Goal: Find specific page/section: Find specific page/section

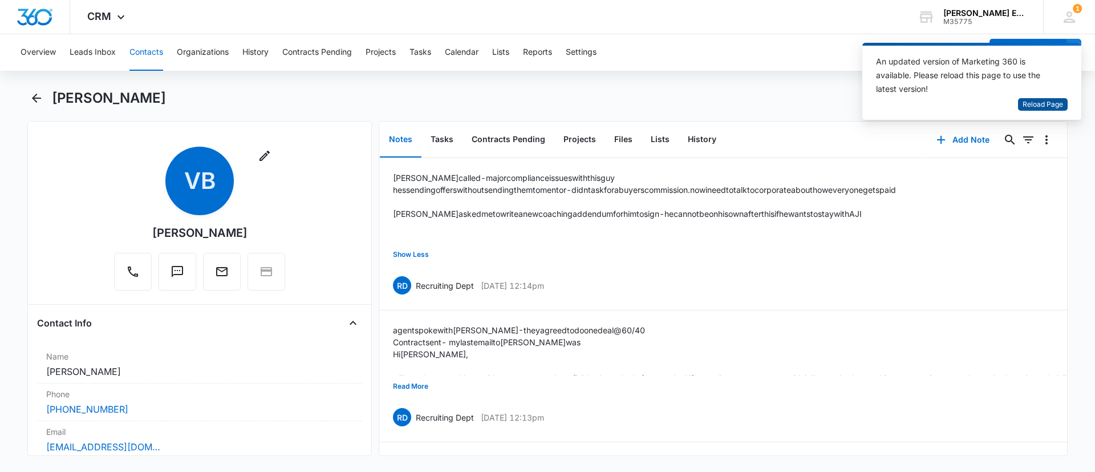
scroll to position [171, 0]
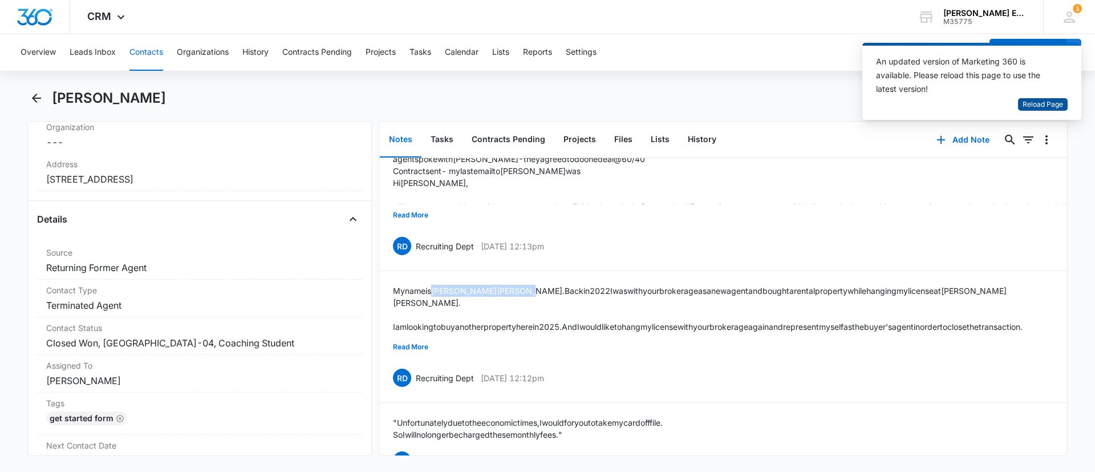
click at [1028, 107] on span "Reload Page" at bounding box center [1043, 104] width 40 height 11
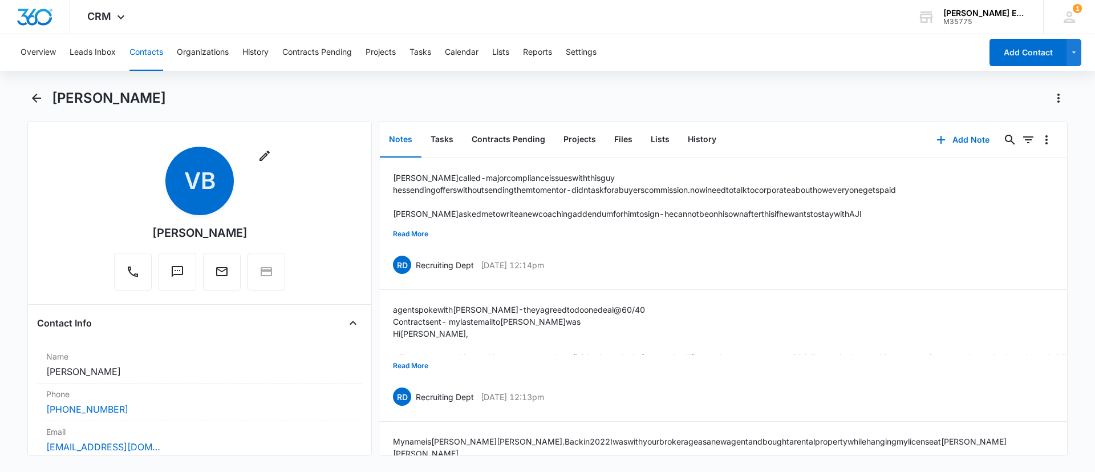
click at [147, 46] on button "Contacts" at bounding box center [146, 52] width 34 height 37
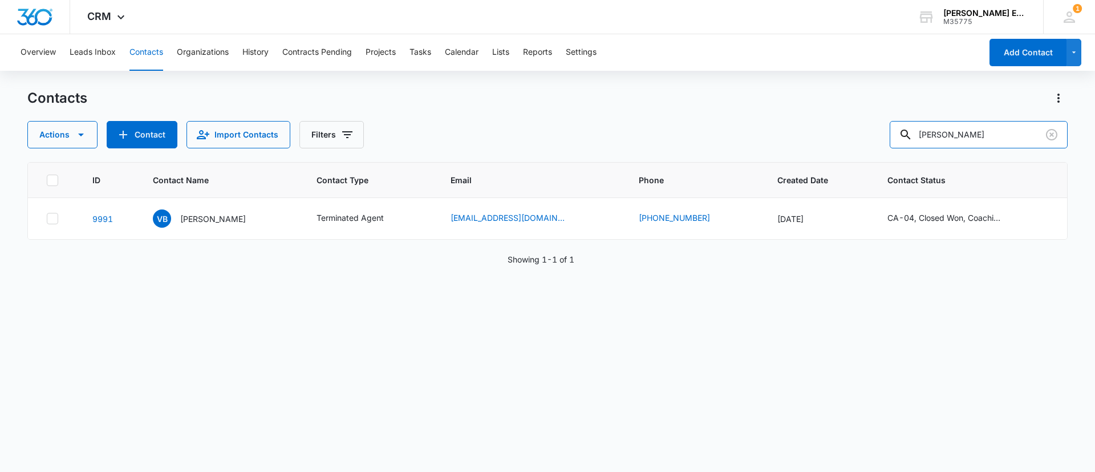
drag, startPoint x: 1016, startPoint y: 131, endPoint x: 707, endPoint y: 125, distance: 308.6
click at [706, 128] on div "Actions Contact Import Contacts Filters Vernon Barnett" at bounding box center [547, 134] width 1040 height 27
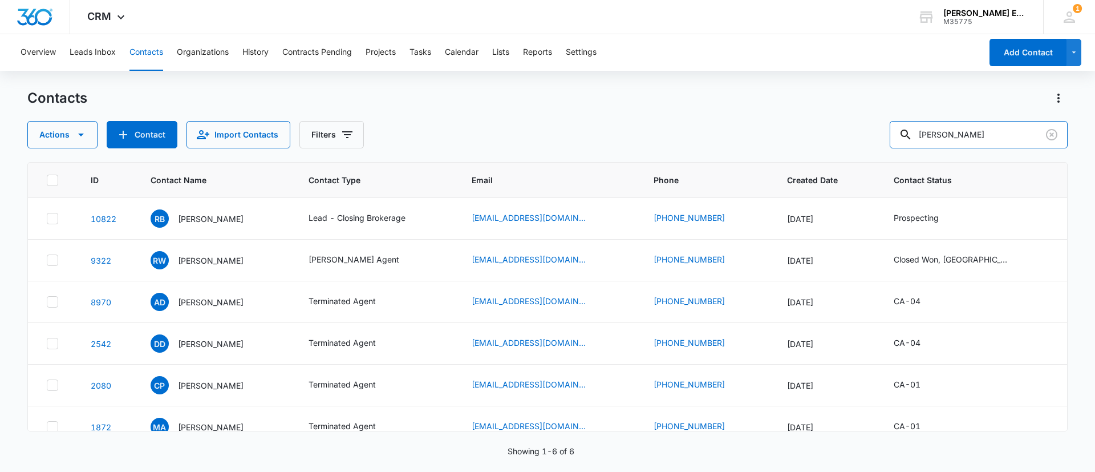
drag, startPoint x: 967, startPoint y: 136, endPoint x: 893, endPoint y: 133, distance: 74.2
click at [893, 134] on div "Actions Contact Import Contacts Filters ramona" at bounding box center [547, 134] width 1040 height 27
paste input "Christell"
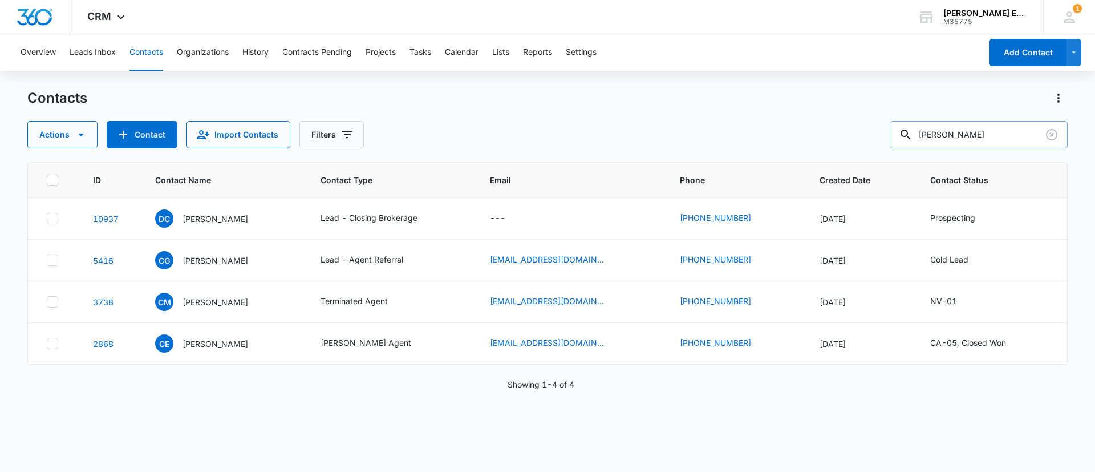
drag, startPoint x: 985, startPoint y: 136, endPoint x: 925, endPoint y: 133, distance: 60.0
click at [925, 133] on div "Christell" at bounding box center [979, 134] width 178 height 27
paste input "Ramona"
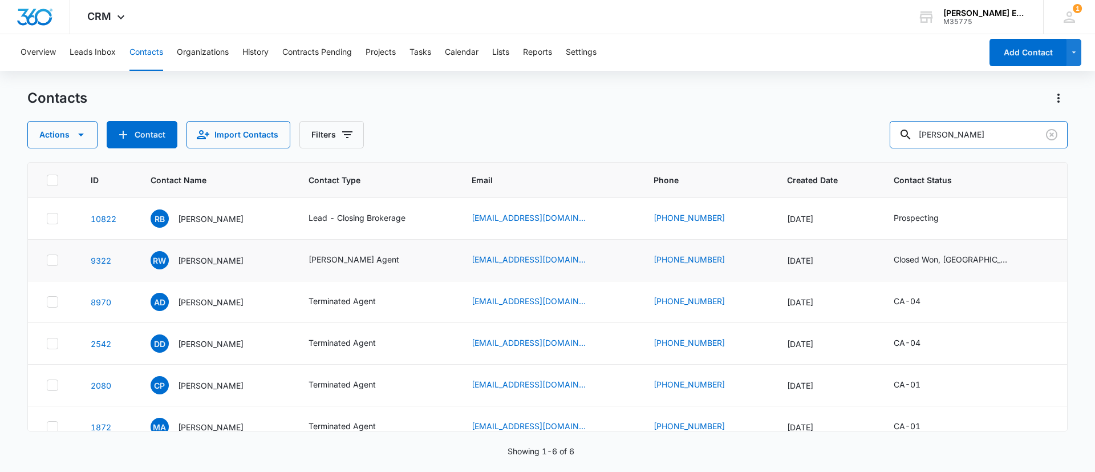
scroll to position [17, 0]
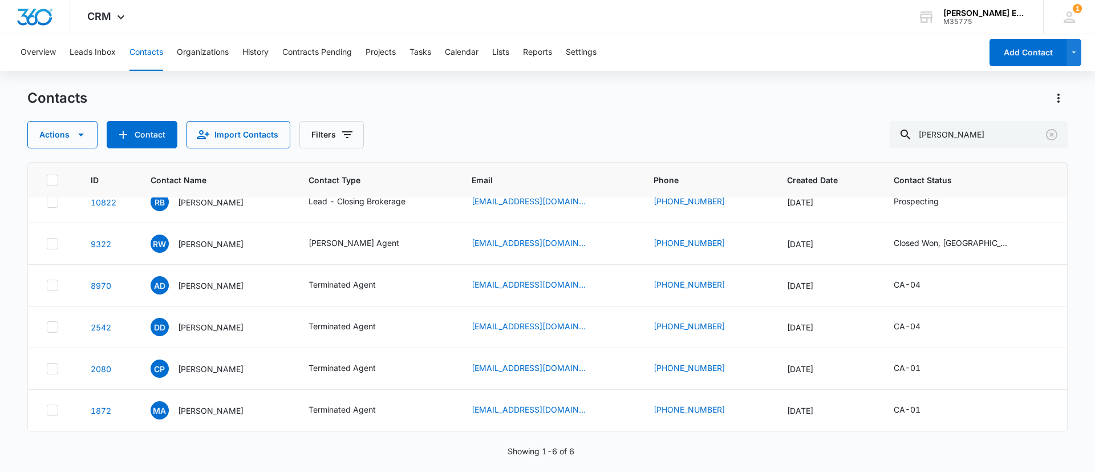
click at [561, 453] on p "Showing 1-6 of 6" at bounding box center [541, 451] width 67 height 12
click at [982, 133] on input "Ramona Christell" at bounding box center [979, 134] width 178 height 27
click at [1000, 133] on input "Ramona Christell" at bounding box center [979, 134] width 178 height 27
click at [961, 135] on input "Ramona Christina" at bounding box center [979, 134] width 178 height 27
type input "Christina"
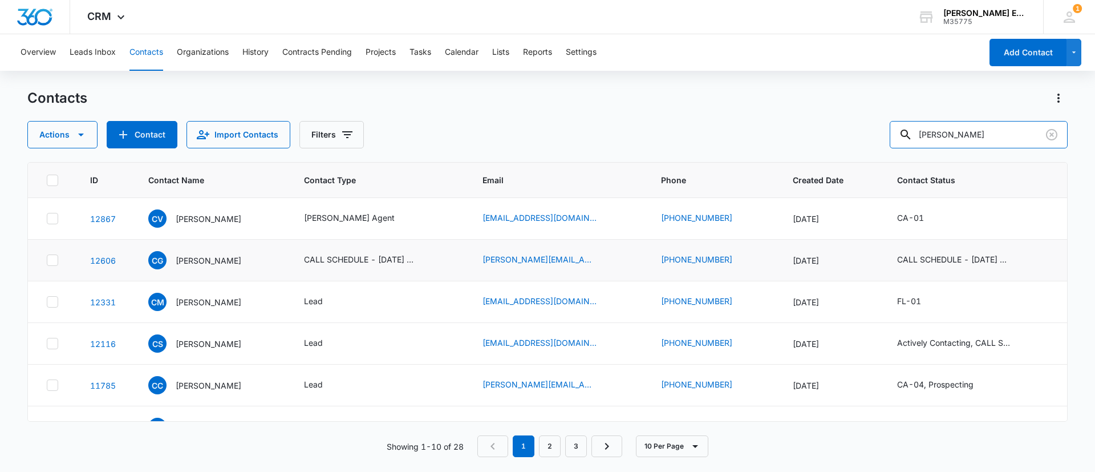
scroll to position [139, 0]
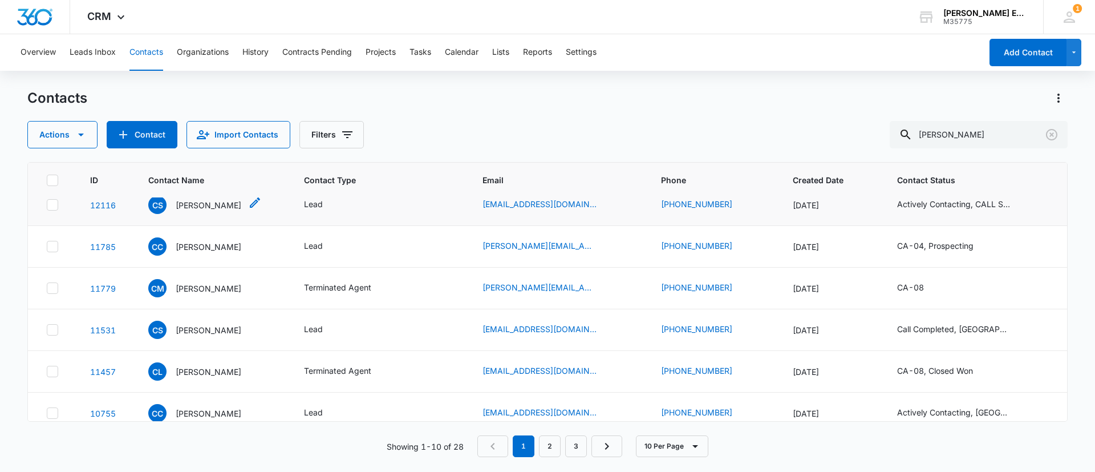
click at [228, 206] on p "Christina Schoeckler" at bounding box center [209, 205] width 66 height 12
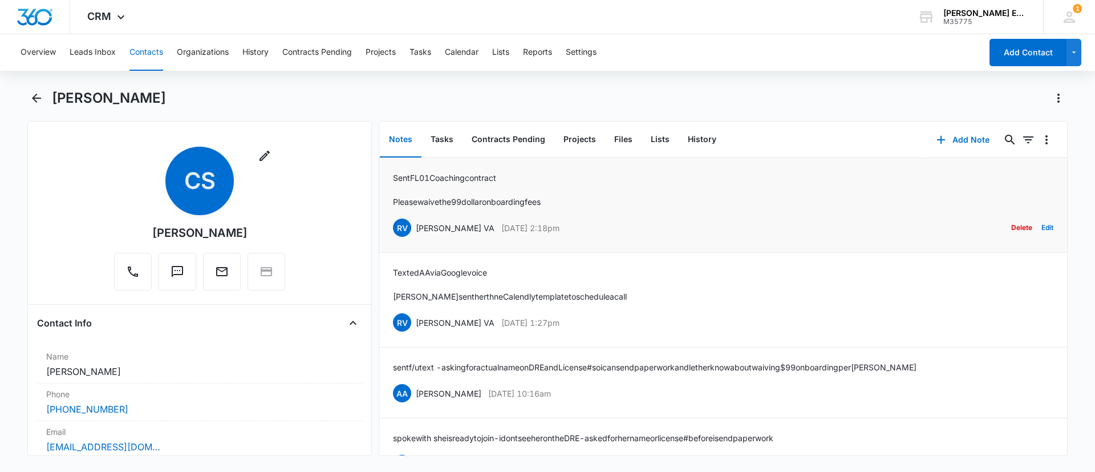
click at [538, 209] on div "Sent FL 01 Coaching contract Please waive the 99 dollar onboarding fees RV Ruth…" at bounding box center [723, 205] width 660 height 67
drag, startPoint x: 561, startPoint y: 203, endPoint x: 424, endPoint y: 198, distance: 137.0
click at [424, 198] on div "Sent FL 01 Coaching contract Please waive the 99 dollar onboarding fees RV Ruth…" at bounding box center [723, 205] width 660 height 67
click at [515, 168] on li "Sent FL 01 Coaching contract Please waive the 99 dollar onboarding fees RV Ruth…" at bounding box center [723, 205] width 688 height 95
drag, startPoint x: 392, startPoint y: 178, endPoint x: 561, endPoint y: 206, distance: 171.2
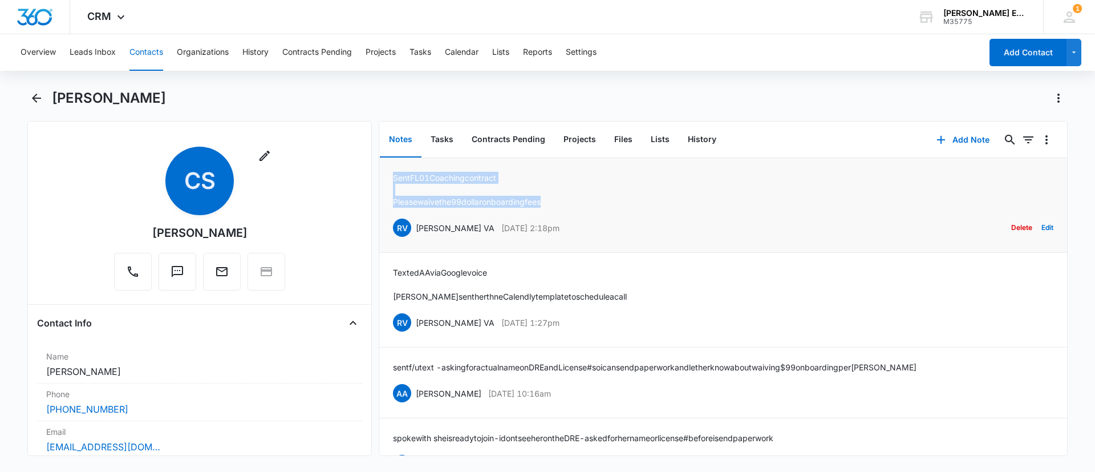
click at [561, 206] on li "Sent FL 01 Coaching contract Please waive the 99 dollar onboarding fees RV Ruth…" at bounding box center [723, 205] width 688 height 95
copy div "Sent FL 01 Coaching contract Please waive the 99 dollar onboarding fees"
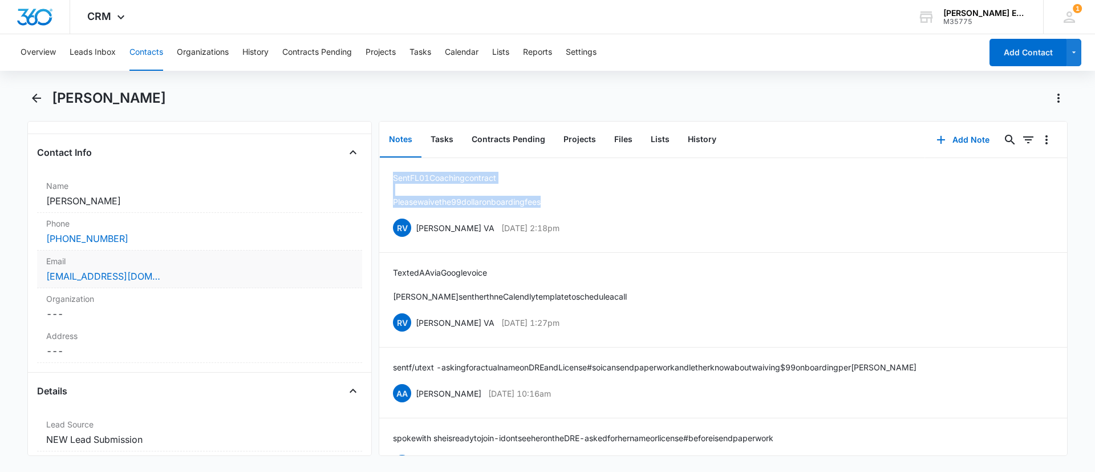
scroll to position [171, 0]
drag, startPoint x: 193, startPoint y: 94, endPoint x: 48, endPoint y: 110, distance: 145.7
click at [48, 110] on div "Christina Schoeckler" at bounding box center [547, 105] width 1040 height 32
copy h1 "Christina Schoeckler"
